Goal: Task Accomplishment & Management: Use online tool/utility

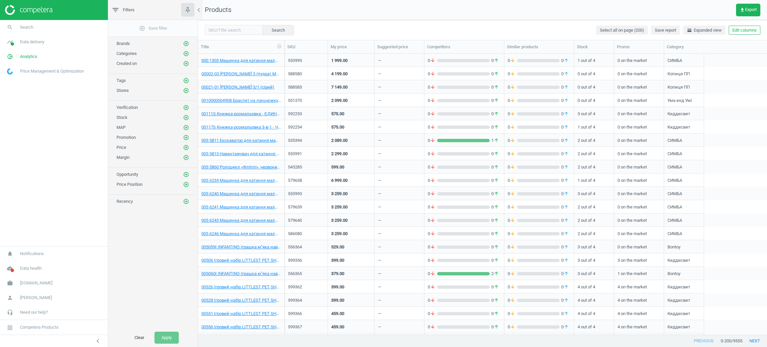
scroll to position [7, 8]
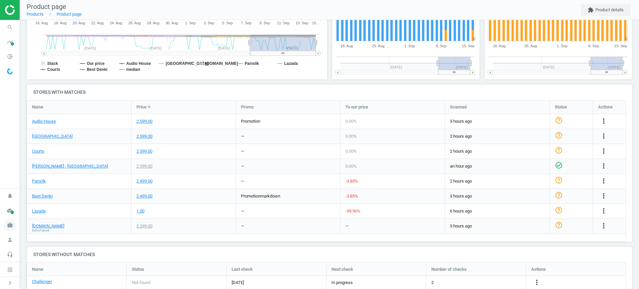
click at [11, 222] on icon "work" at bounding box center [10, 225] width 13 height 13
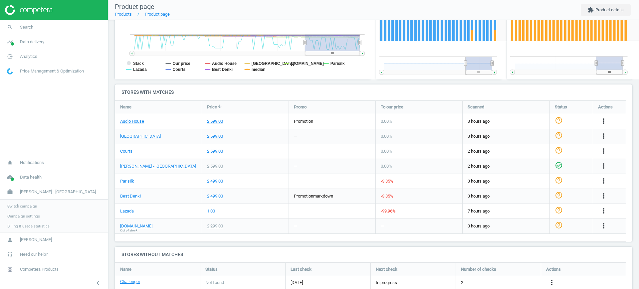
scroll to position [3, 3]
click at [21, 205] on span "Switch campaign" at bounding box center [22, 206] width 30 height 5
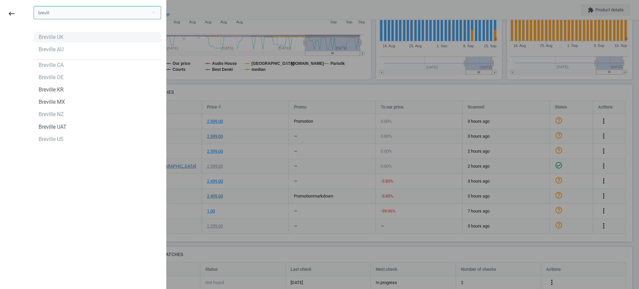
type input "brevill"
click at [44, 35] on div "Breville UK" at bounding box center [51, 37] width 25 height 7
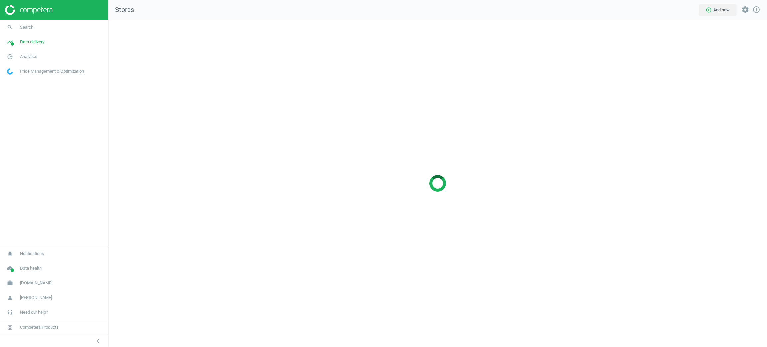
scroll to position [343, 674]
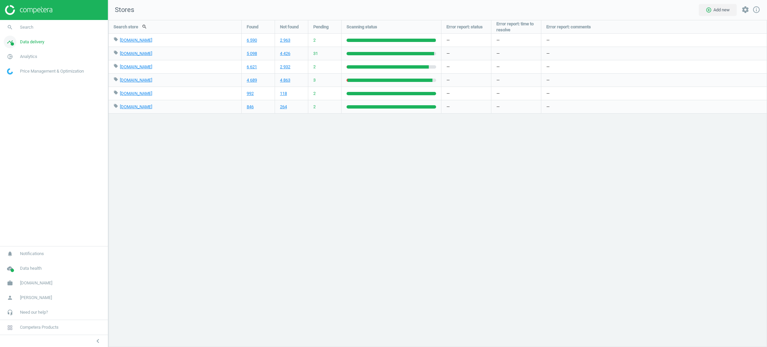
click at [25, 44] on span "Data delivery" at bounding box center [32, 42] width 24 height 6
click at [10, 76] on span "Matches" at bounding box center [14, 76] width 15 height 5
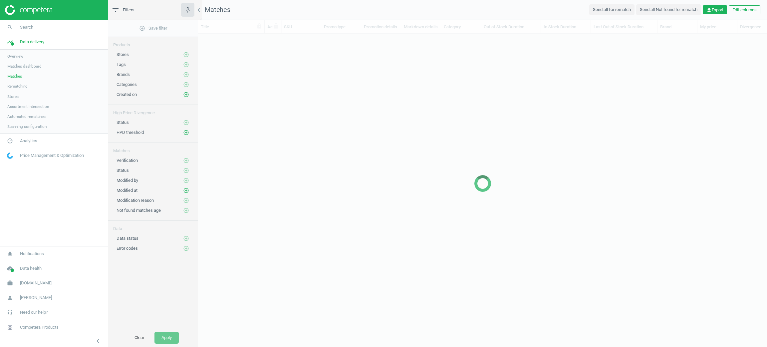
scroll to position [7, 8]
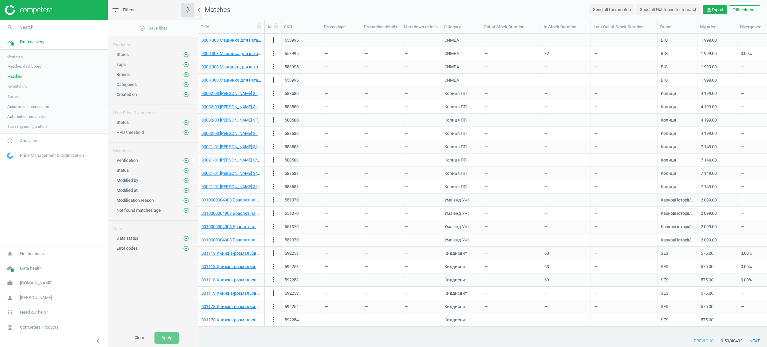
click at [10, 99] on span "Stores" at bounding box center [12, 96] width 11 height 5
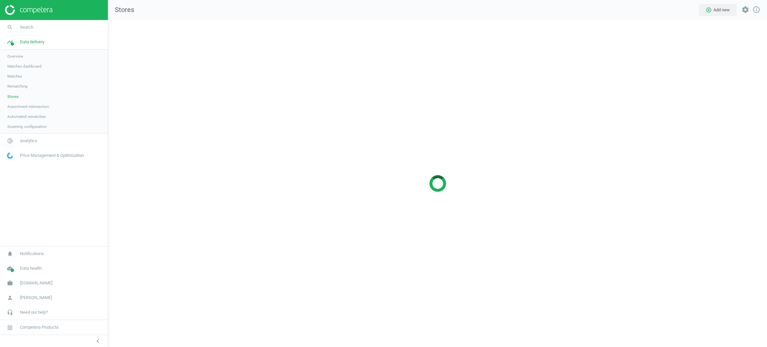
scroll to position [343, 674]
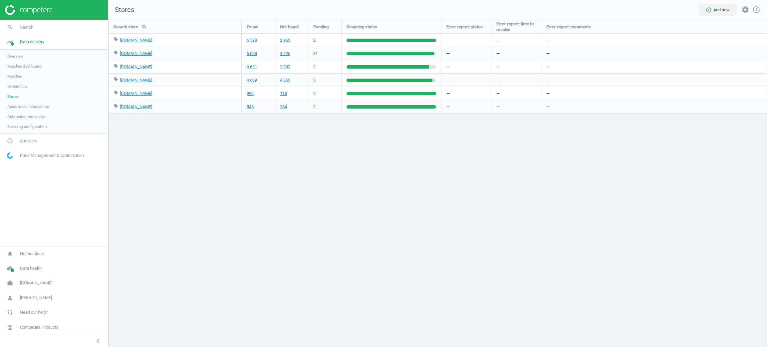
click at [17, 127] on span "Scanning configuration" at bounding box center [26, 126] width 39 height 5
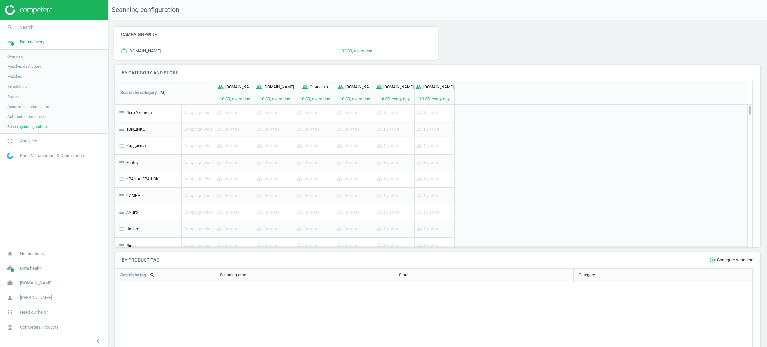
click at [15, 97] on span "Stores" at bounding box center [12, 96] width 11 height 5
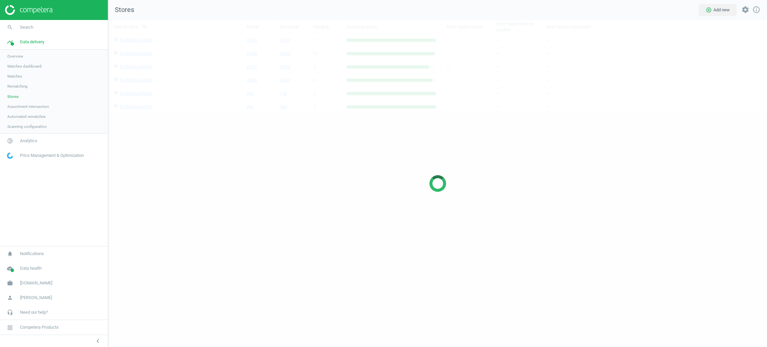
scroll to position [343, 674]
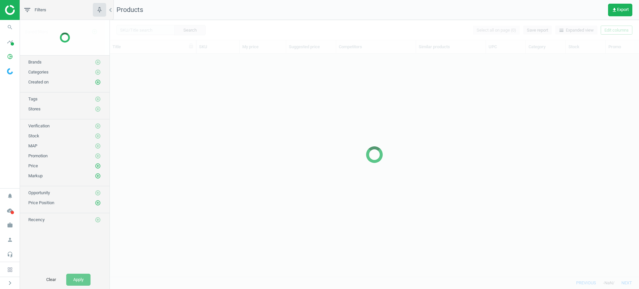
scroll to position [7, 7]
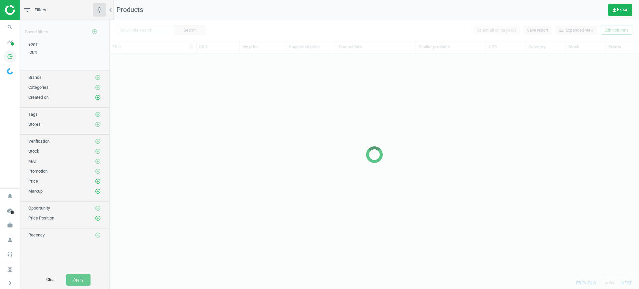
click at [14, 58] on icon "pie_chart_outlined" at bounding box center [10, 56] width 13 height 13
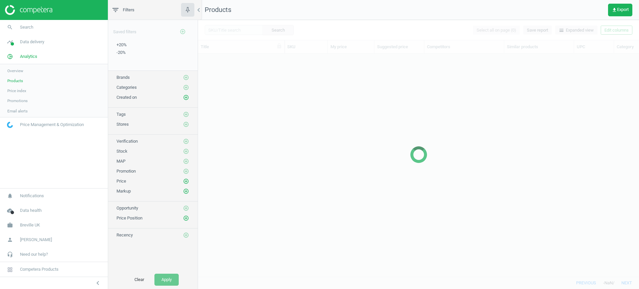
scroll to position [210, 435]
click at [19, 80] on span "Products" at bounding box center [15, 80] width 16 height 5
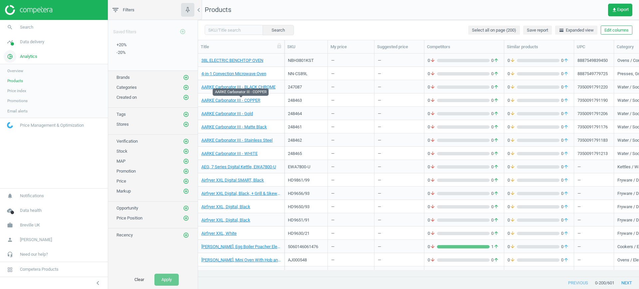
click at [28, 50] on link "pie_chart_outlined Analytics" at bounding box center [54, 56] width 108 height 15
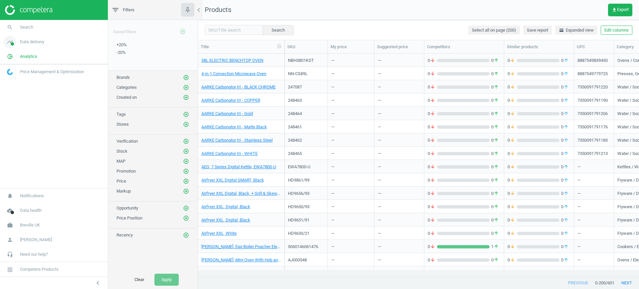
click at [28, 43] on span "Data delivery" at bounding box center [32, 42] width 24 height 6
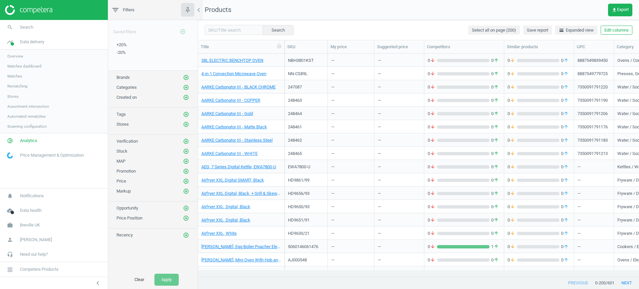
click at [23, 68] on span "Matches dashboard" at bounding box center [24, 66] width 34 height 5
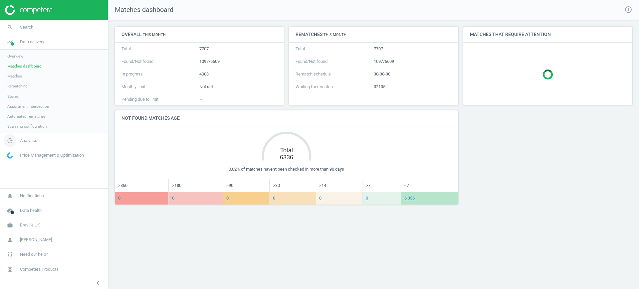
click at [36, 138] on span "Analytics" at bounding box center [28, 141] width 17 height 6
click at [17, 80] on span "Products" at bounding box center [15, 80] width 16 height 5
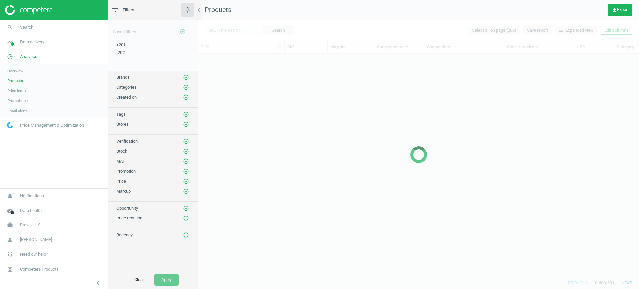
scroll to position [210, 435]
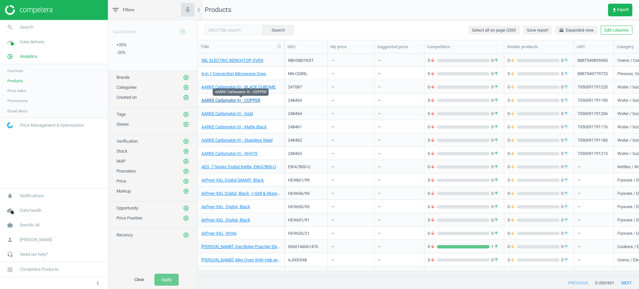
click at [249, 99] on link "AARKE Carbonator III - COPPER" at bounding box center [230, 101] width 59 height 6
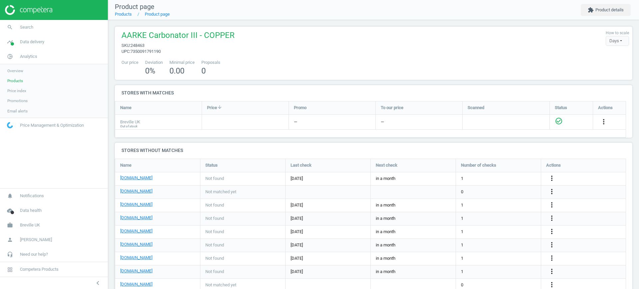
scroll to position [288, 524]
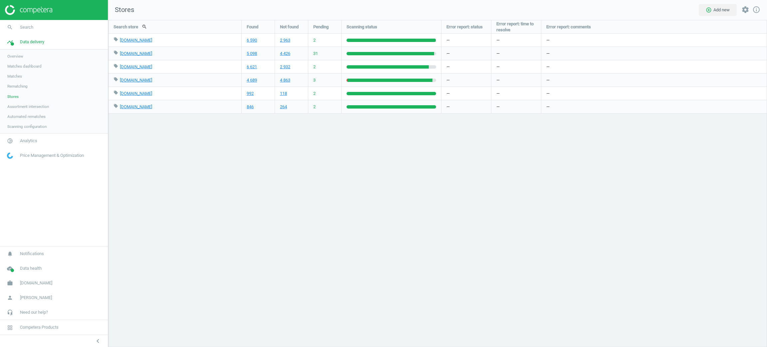
scroll to position [343, 674]
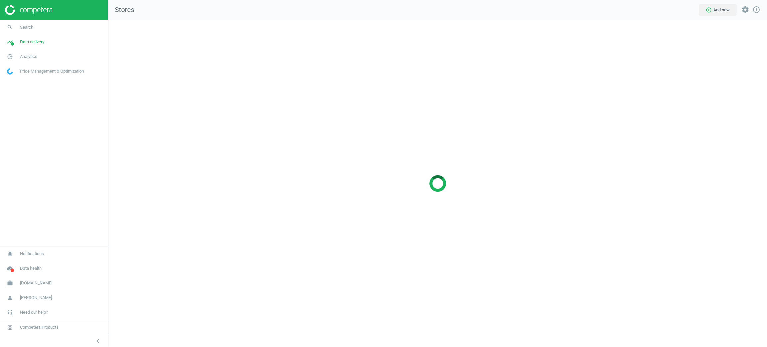
scroll to position [343, 674]
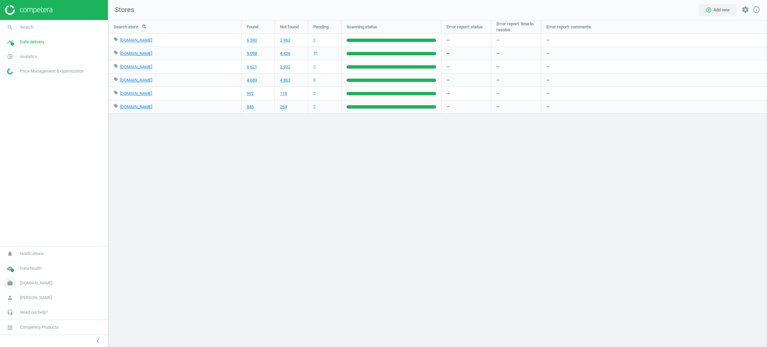
click at [23, 279] on link "work [DOMAIN_NAME]" at bounding box center [54, 283] width 108 height 15
click at [29, 272] on span "Campaign settings" at bounding box center [23, 273] width 33 height 5
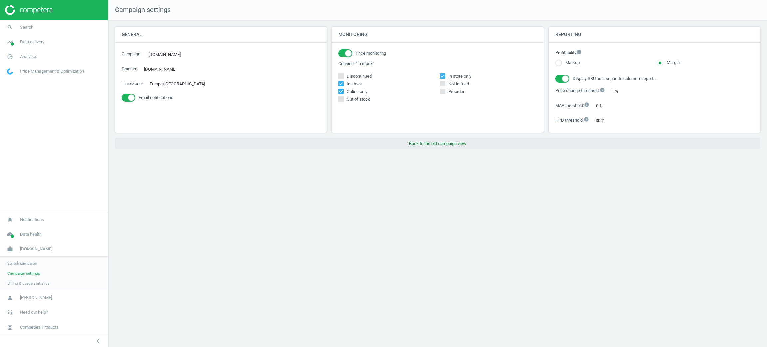
click at [466, 147] on button "Back to the old campaign view" at bounding box center [437, 143] width 645 height 12
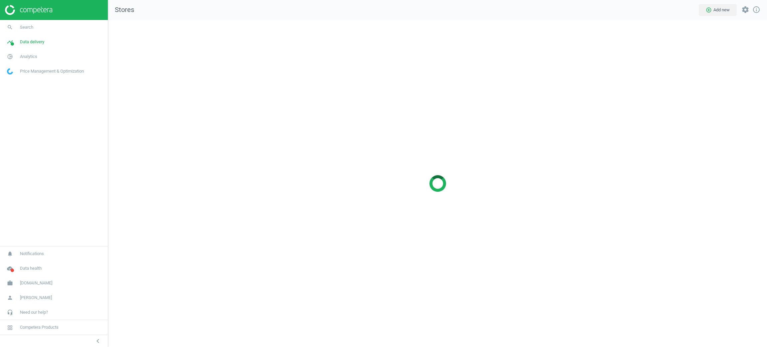
scroll to position [343, 674]
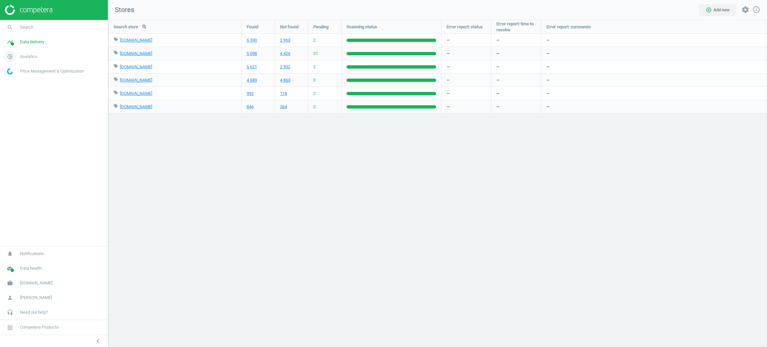
click at [22, 58] on span "Analytics" at bounding box center [28, 57] width 17 height 6
click at [20, 80] on span "Products" at bounding box center [15, 80] width 16 height 5
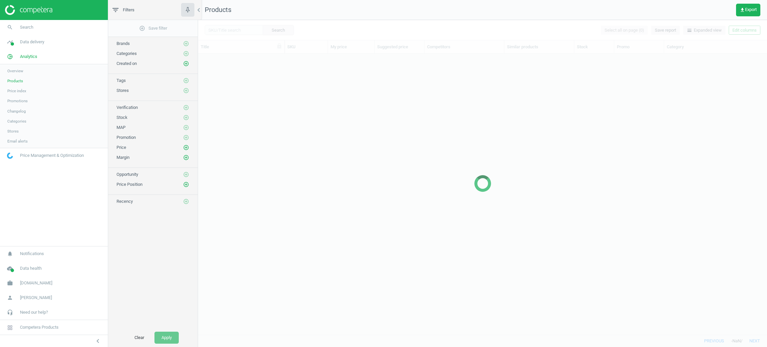
scroll to position [273, 561]
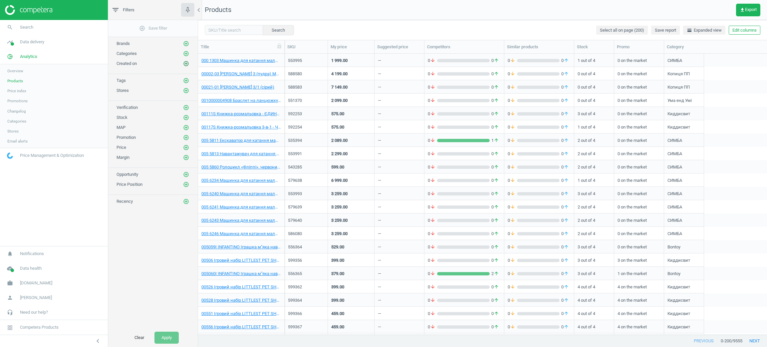
click at [185, 64] on icon "add_circle_outline" at bounding box center [186, 64] width 6 height 6
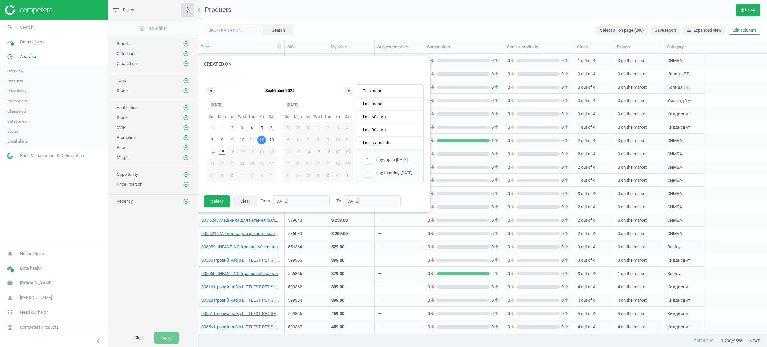
click at [262, 140] on span "12" at bounding box center [261, 140] width 5 height 12
type input "-"
type input "12/09/2025"
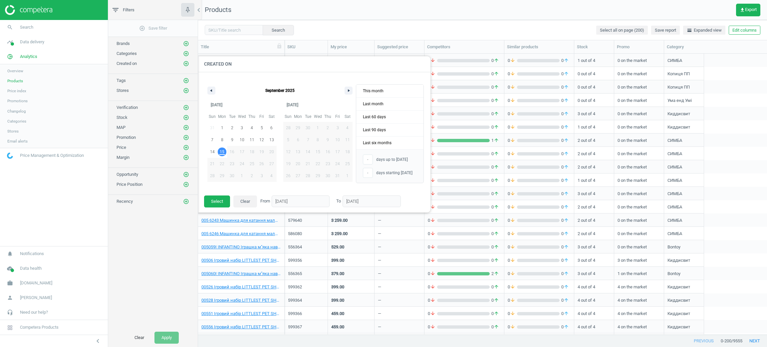
click at [222, 153] on span "15" at bounding box center [222, 152] width 5 height 12
type input "4"
type input "15/09/2025"
click at [220, 197] on button "Select" at bounding box center [217, 201] width 26 height 12
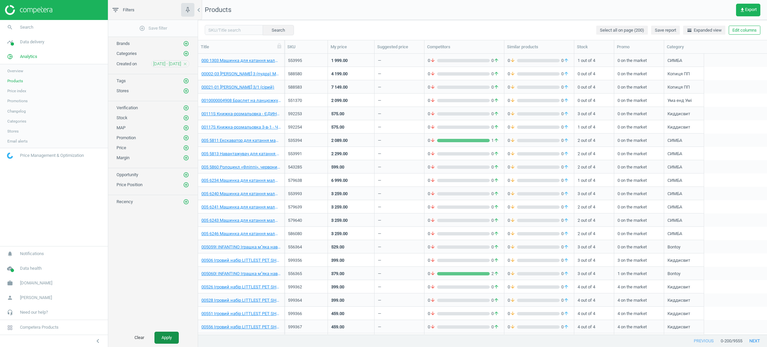
click at [165, 338] on button "Apply" at bounding box center [166, 338] width 24 height 12
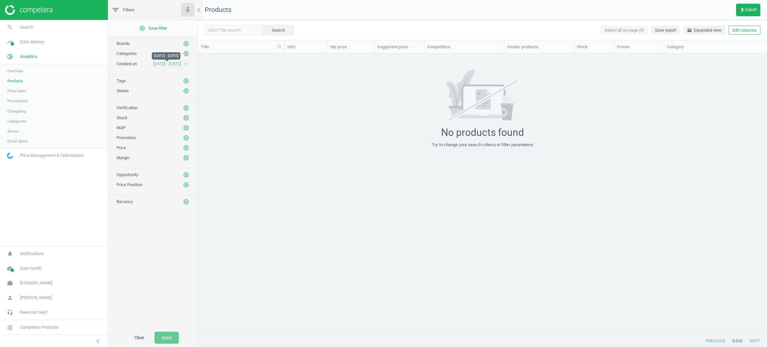
click at [168, 62] on span "12 Sep - 15 Sep" at bounding box center [167, 64] width 28 height 6
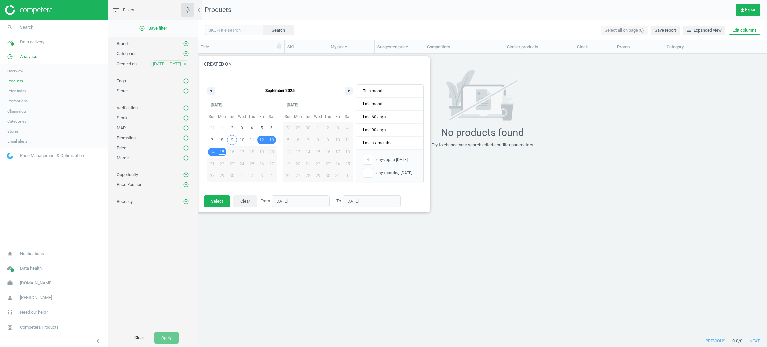
click at [235, 141] on span "9" at bounding box center [232, 139] width 10 height 9
type input "-"
type input "09/09/2025"
click at [223, 154] on span "15" at bounding box center [222, 152] width 5 height 12
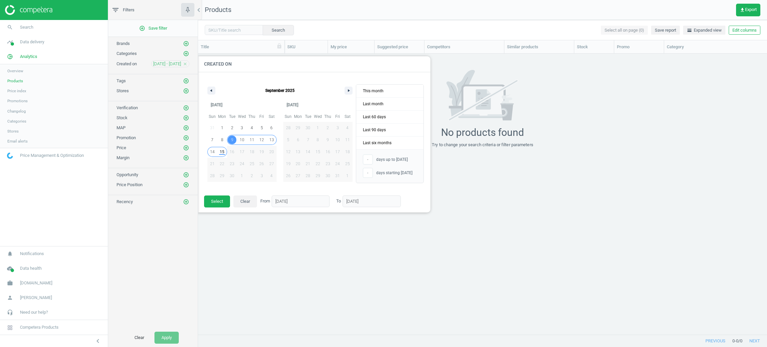
type input "7"
type input "15/09/2025"
click at [213, 200] on button "Select" at bounding box center [217, 201] width 26 height 12
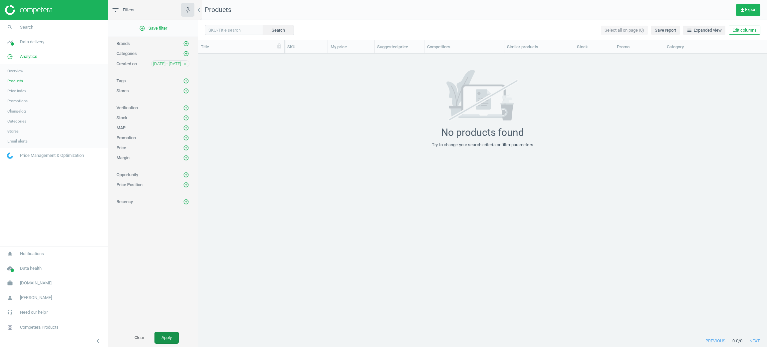
click at [154, 341] on button "Apply" at bounding box center [166, 338] width 24 height 12
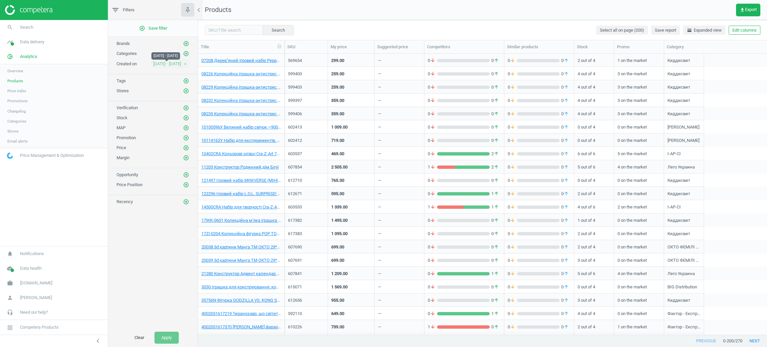
click at [165, 67] on span "09 Sep - 15 Sep" at bounding box center [167, 64] width 28 height 6
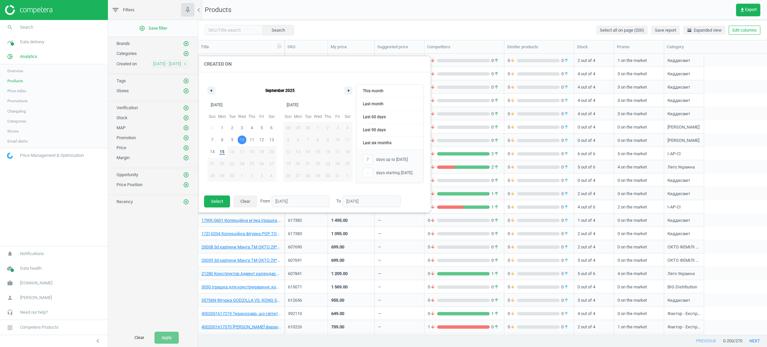
click at [244, 143] on button "10" at bounding box center [242, 140] width 10 height 12
type input "-"
type input "10/09/2025"
click at [223, 153] on span "15" at bounding box center [222, 152] width 5 height 12
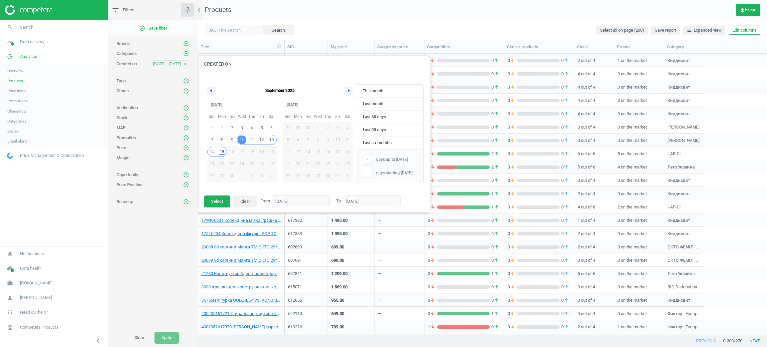
type input "6"
type input "15/09/2025"
click at [217, 201] on button "Select" at bounding box center [217, 201] width 26 height 12
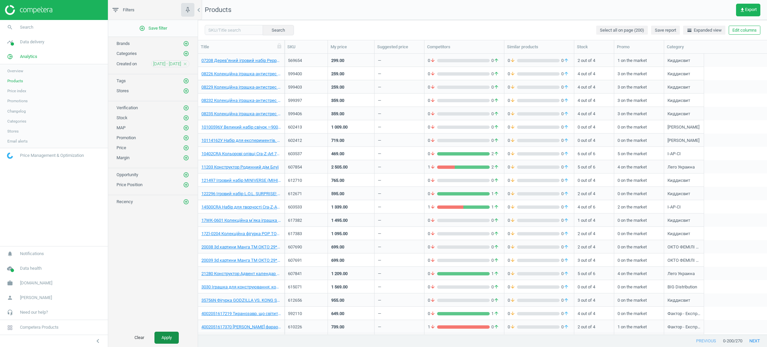
click at [167, 341] on button "Apply" at bounding box center [166, 338] width 24 height 12
click at [169, 63] on span "10 Sep - 15 Sep" at bounding box center [167, 64] width 28 height 6
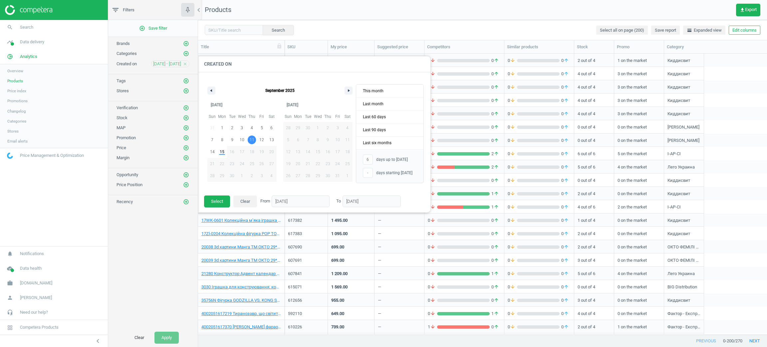
click at [251, 139] on span "11" at bounding box center [252, 140] width 5 height 12
type input "-"
type input "11/09/2025"
click at [224, 155] on span "15" at bounding box center [222, 151] width 10 height 9
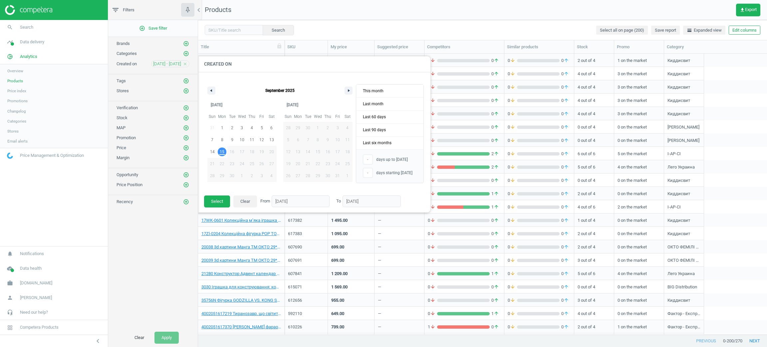
type input "5"
type input "15/09/2025"
click at [212, 203] on button "Select" at bounding box center [217, 201] width 26 height 12
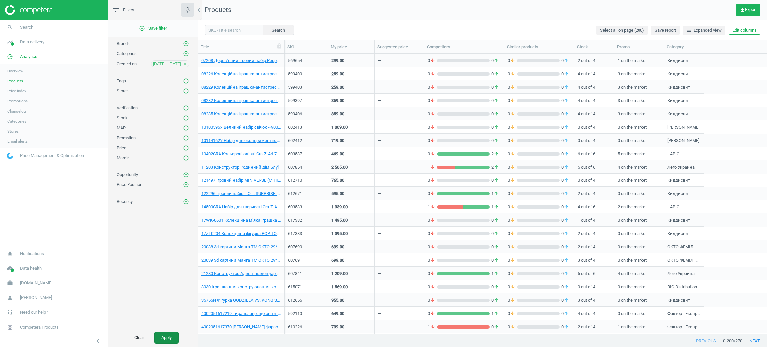
click at [170, 335] on button "Apply" at bounding box center [166, 338] width 24 height 12
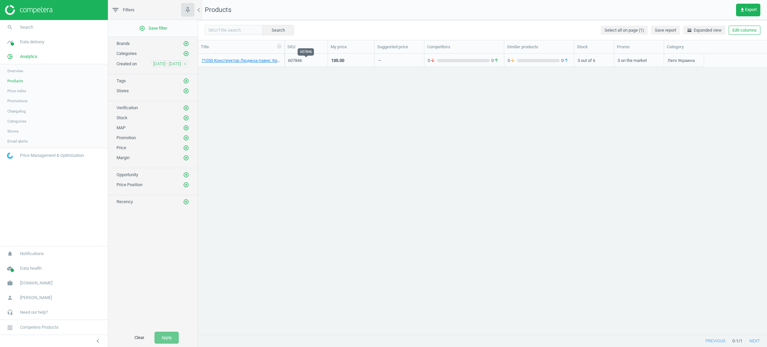
click at [322, 62] on div "607846" at bounding box center [306, 61] width 36 height 6
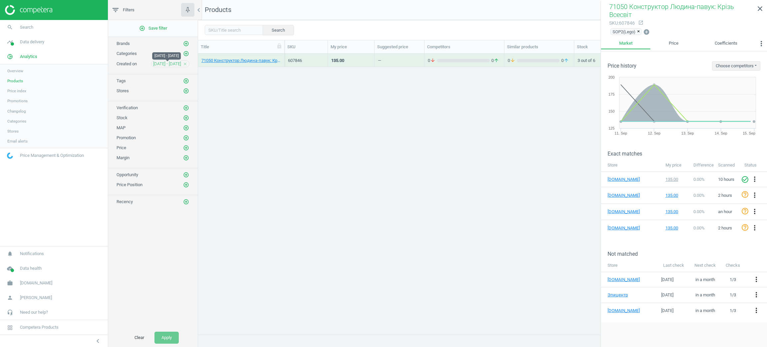
click at [162, 66] on span "11 Sep - 15 Sep" at bounding box center [167, 64] width 28 height 6
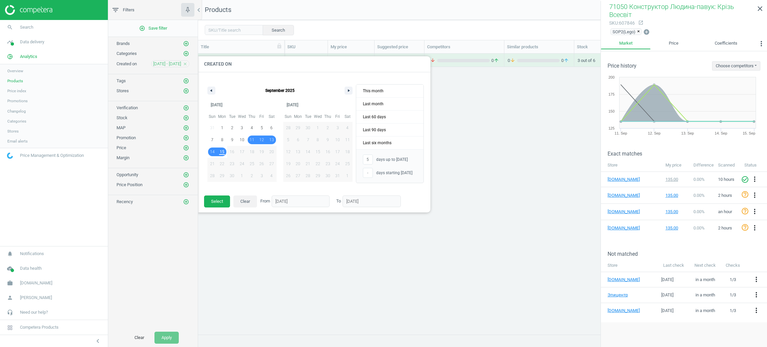
click at [547, 90] on div at bounding box center [581, 173] width 767 height 347
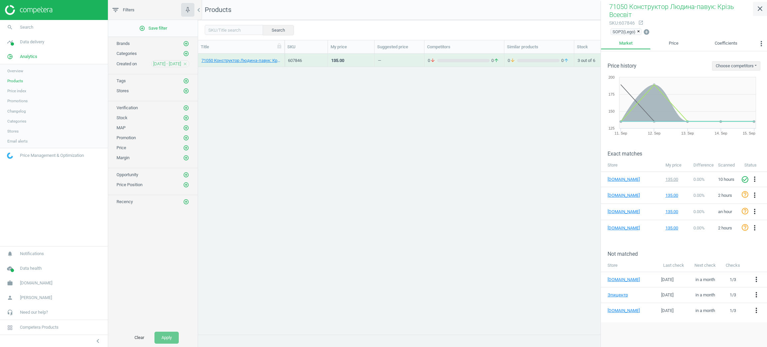
click at [758, 7] on icon "close" at bounding box center [760, 9] width 8 height 8
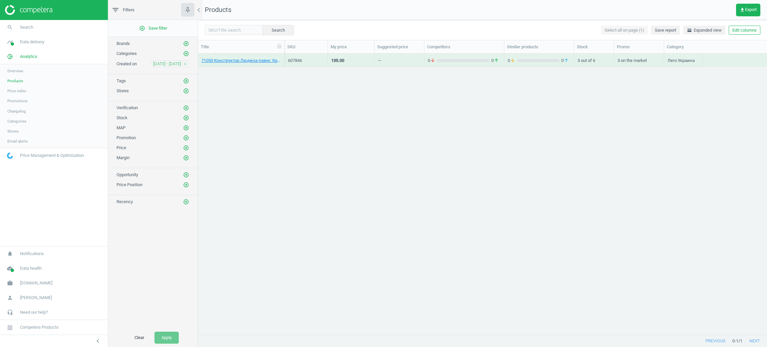
click at [609, 223] on div "71050 Конструктор Людина-павук: Крізь Всесвіт 607846 135.00 — 0 arrow_downward …" at bounding box center [482, 194] width 569 height 281
click at [751, 24] on div "Search Select all on page (1) Save report horizontal_split Expanded view Edit c…" at bounding box center [482, 30] width 569 height 20
click at [752, 29] on button "Edit columns" at bounding box center [745, 30] width 32 height 9
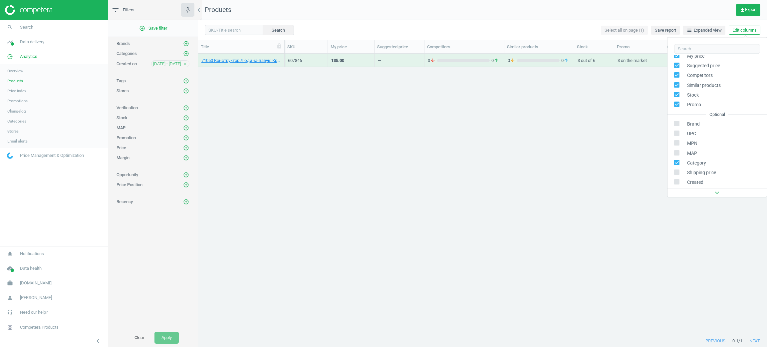
scroll to position [50, 0]
click at [678, 165] on input "checkbox" at bounding box center [677, 165] width 4 height 4
checkbox input "true"
click at [568, 179] on div "71050 Конструктор Людина-павук: Крізь Всесвіт 607846 135.00 — 0 arrow_downward …" at bounding box center [482, 194] width 569 height 281
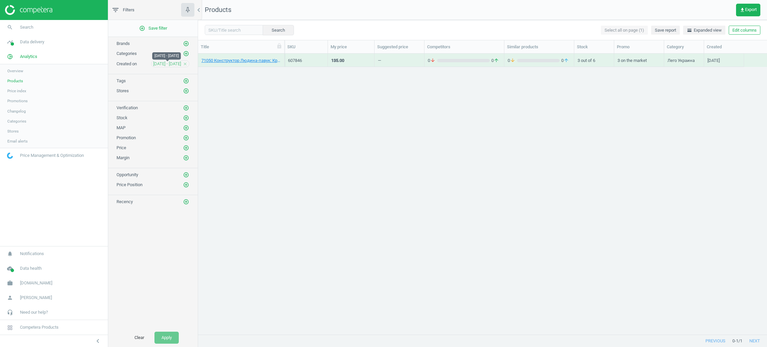
click at [169, 65] on span "11 Sep - 15 Sep" at bounding box center [167, 64] width 28 height 6
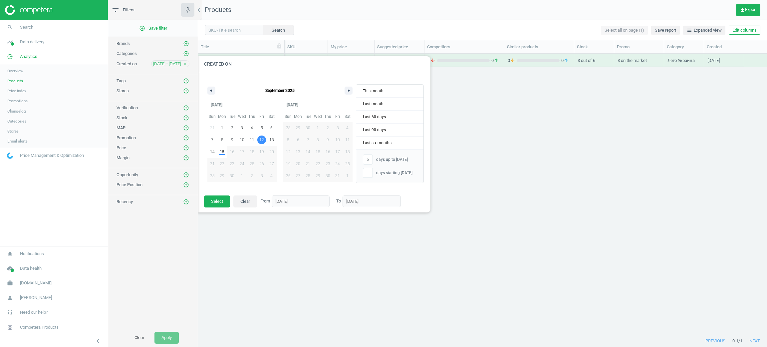
click at [263, 140] on span "12" at bounding box center [261, 140] width 5 height 12
type input "-"
type input "12/09/2025"
click at [225, 151] on span "15" at bounding box center [222, 151] width 10 height 9
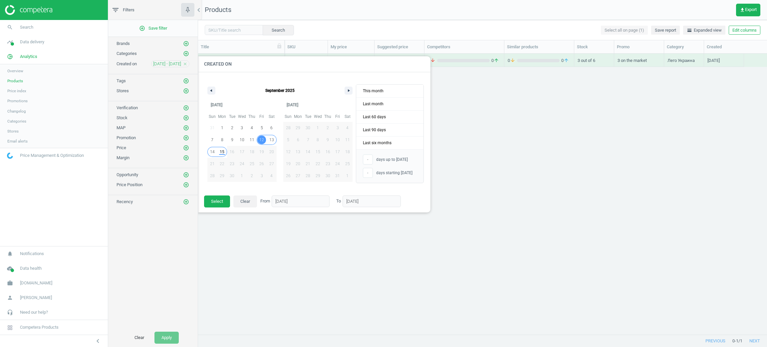
type input "4"
type input "15/09/2025"
click at [217, 200] on button "Select" at bounding box center [217, 201] width 26 height 12
